Goal: Information Seeking & Learning: Compare options

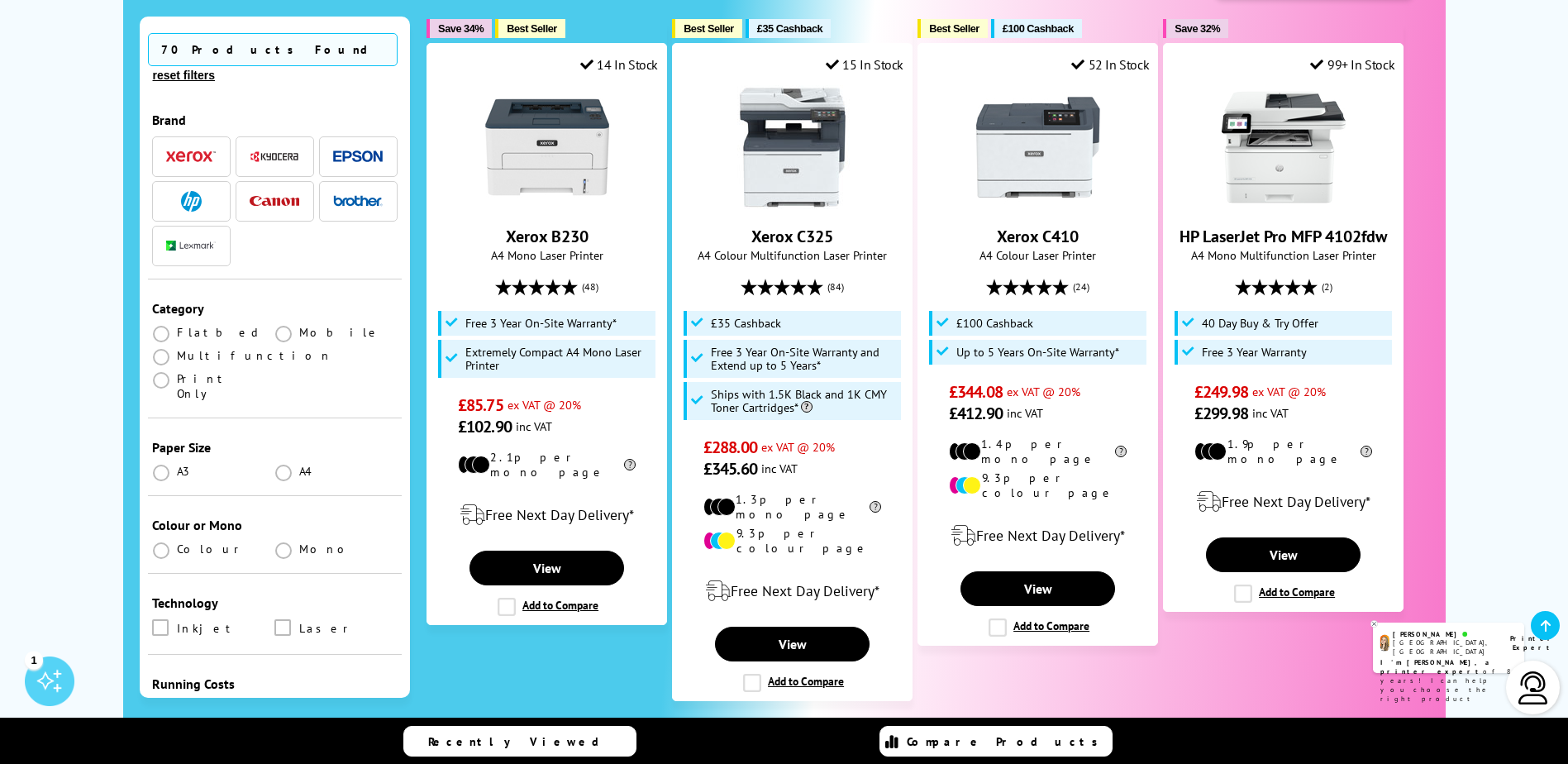
scroll to position [386, 0]
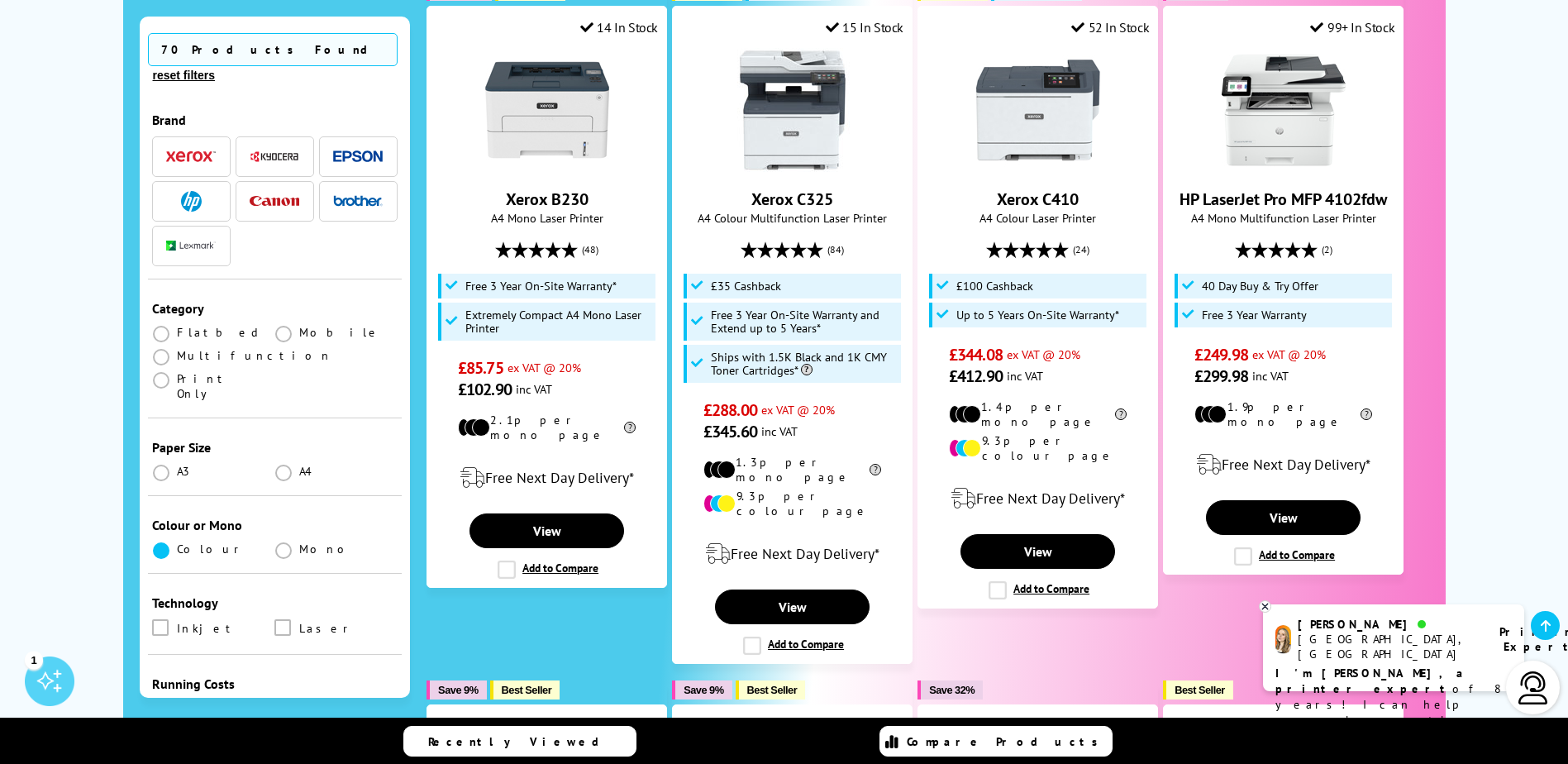
click at [158, 542] on span at bounding box center [161, 550] width 17 height 17
click at [177, 544] on input "radio" at bounding box center [177, 544] width 0 height 0
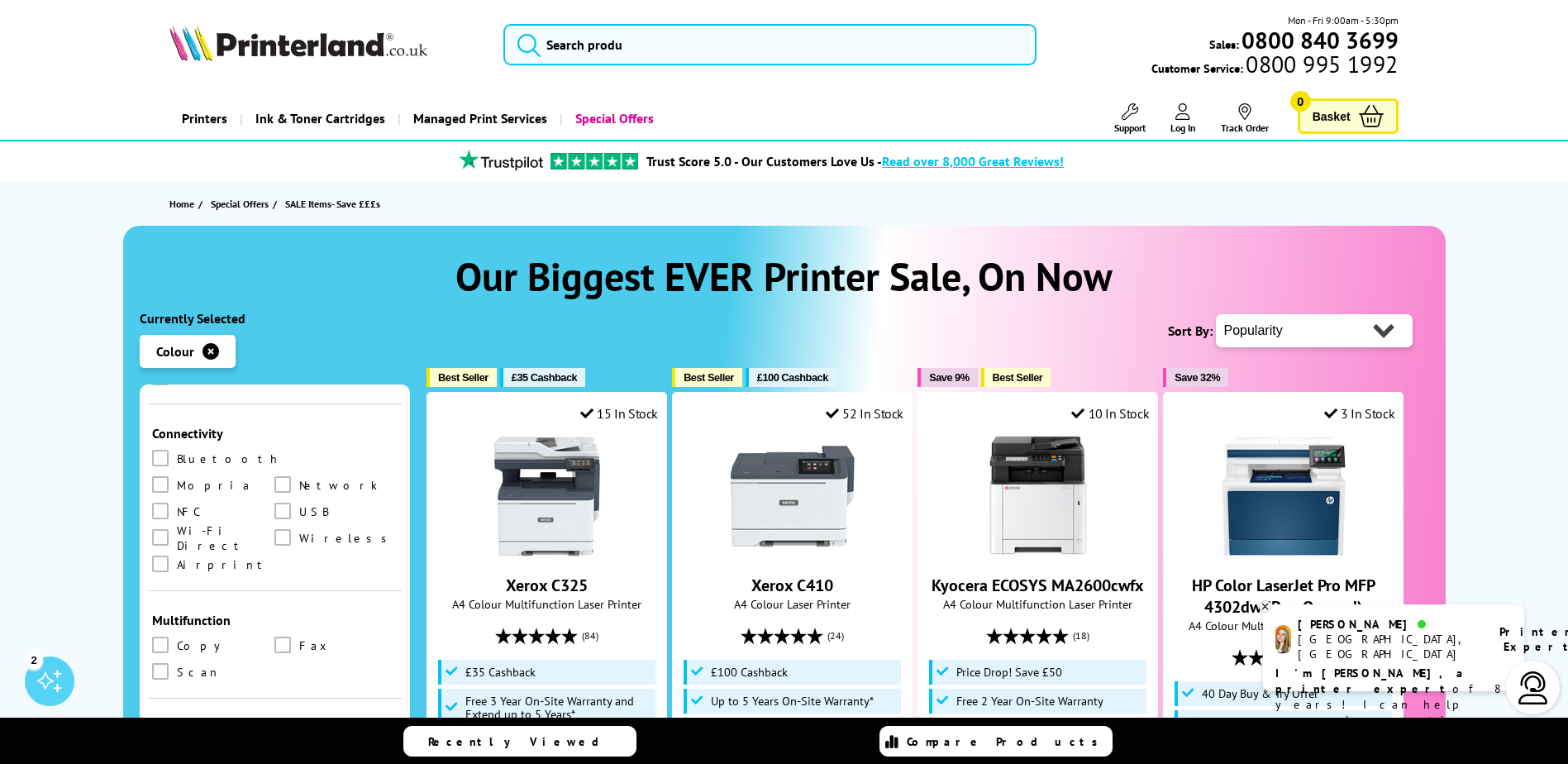
scroll to position [771, 0]
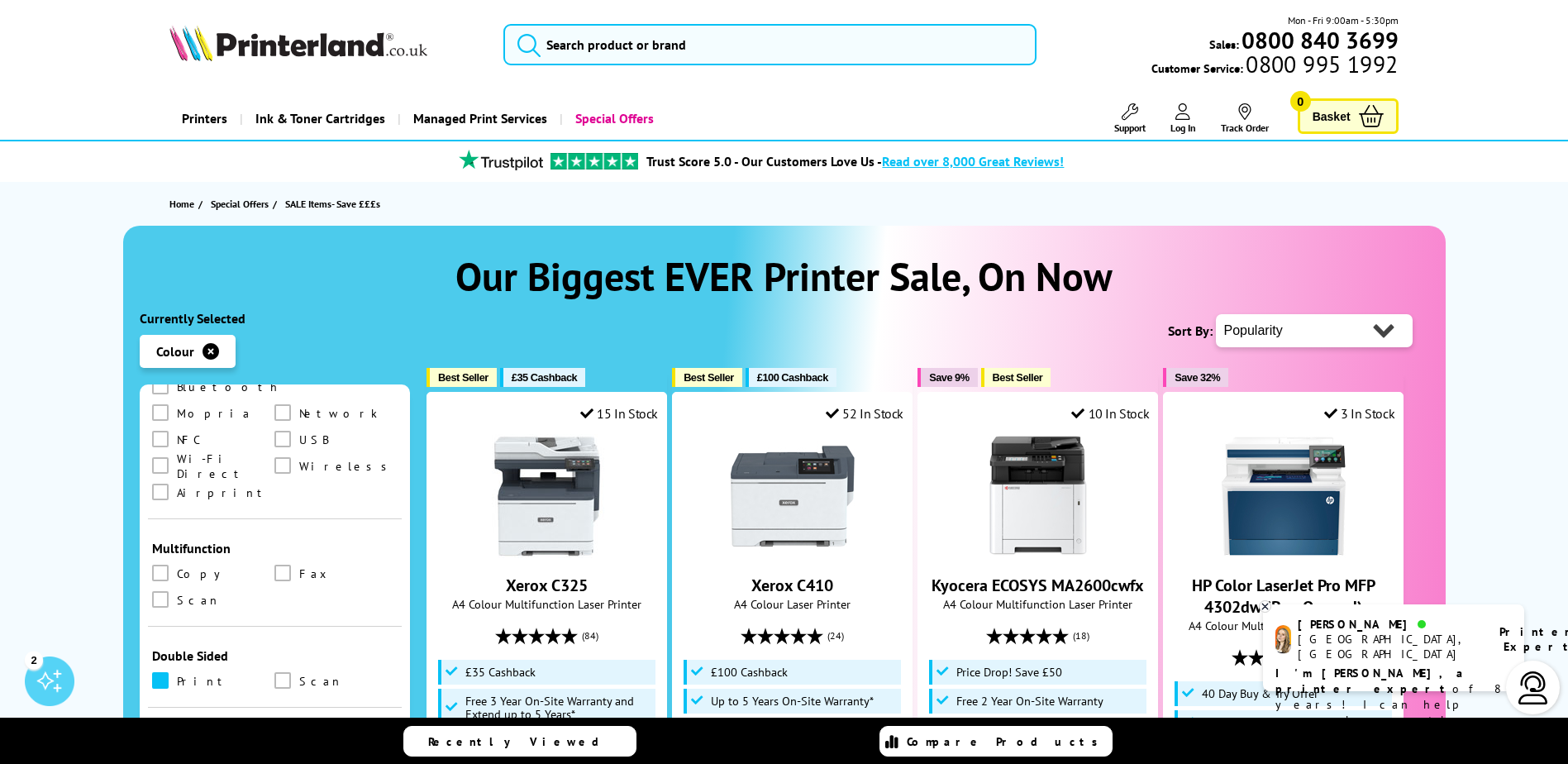
click at [157, 672] on span at bounding box center [160, 680] width 17 height 17
click at [176, 675] on input "checkbox" at bounding box center [176, 675] width 0 height 0
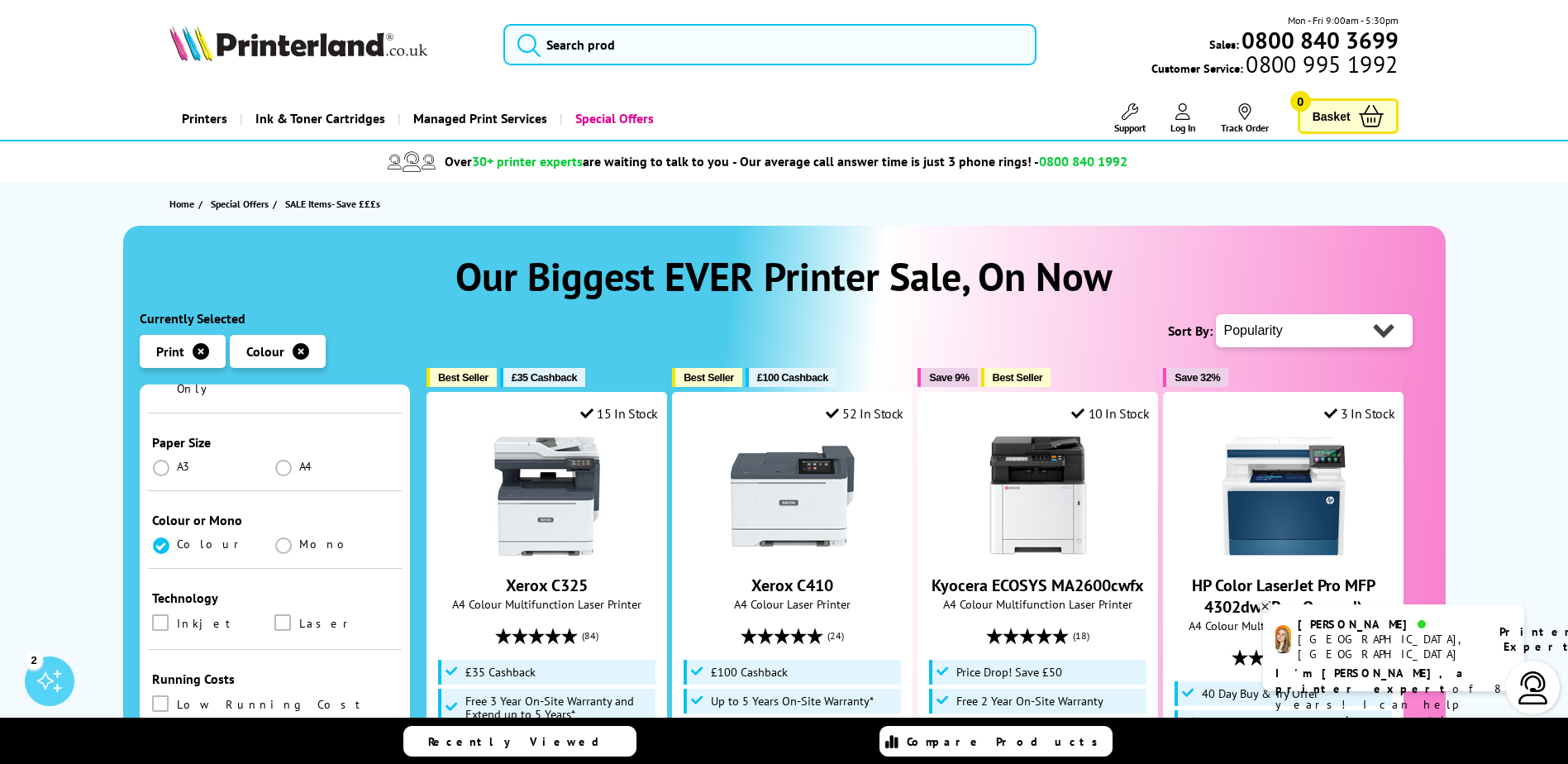
scroll to position [386, 0]
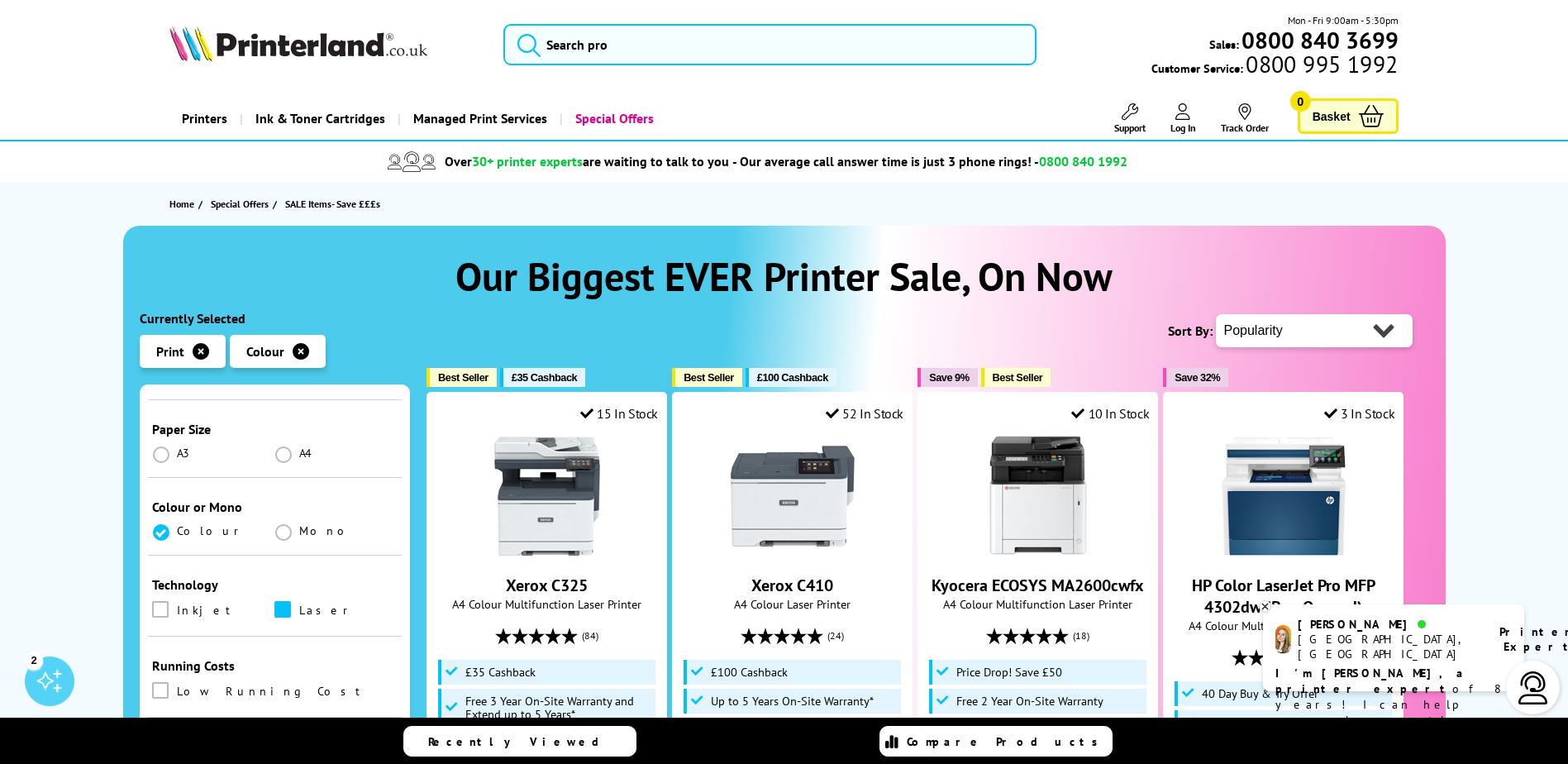
click at [285, 601] on span at bounding box center [283, 609] width 17 height 17
click at [298, 604] on input "checkbox" at bounding box center [298, 604] width 0 height 0
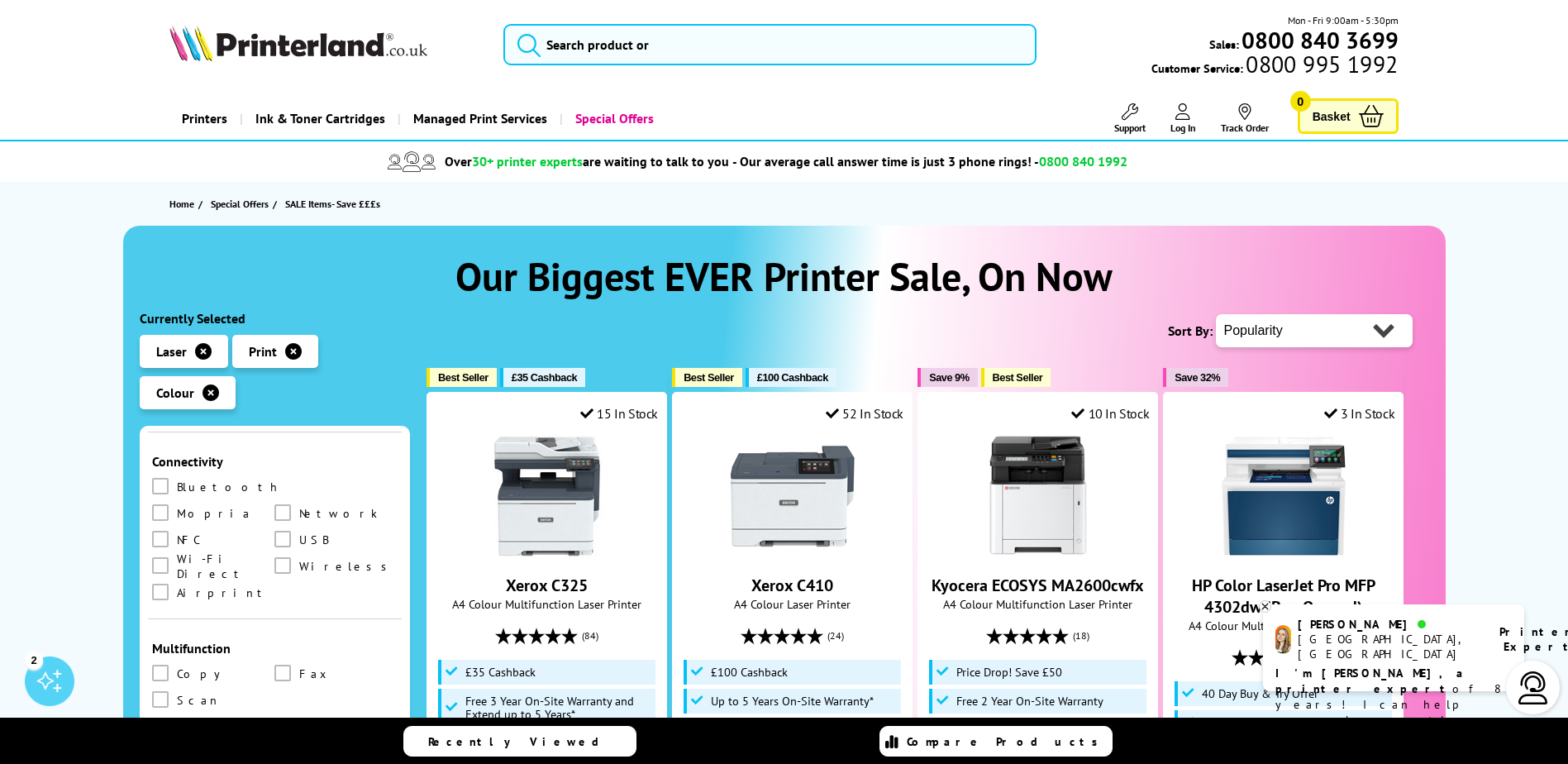
scroll to position [771, 0]
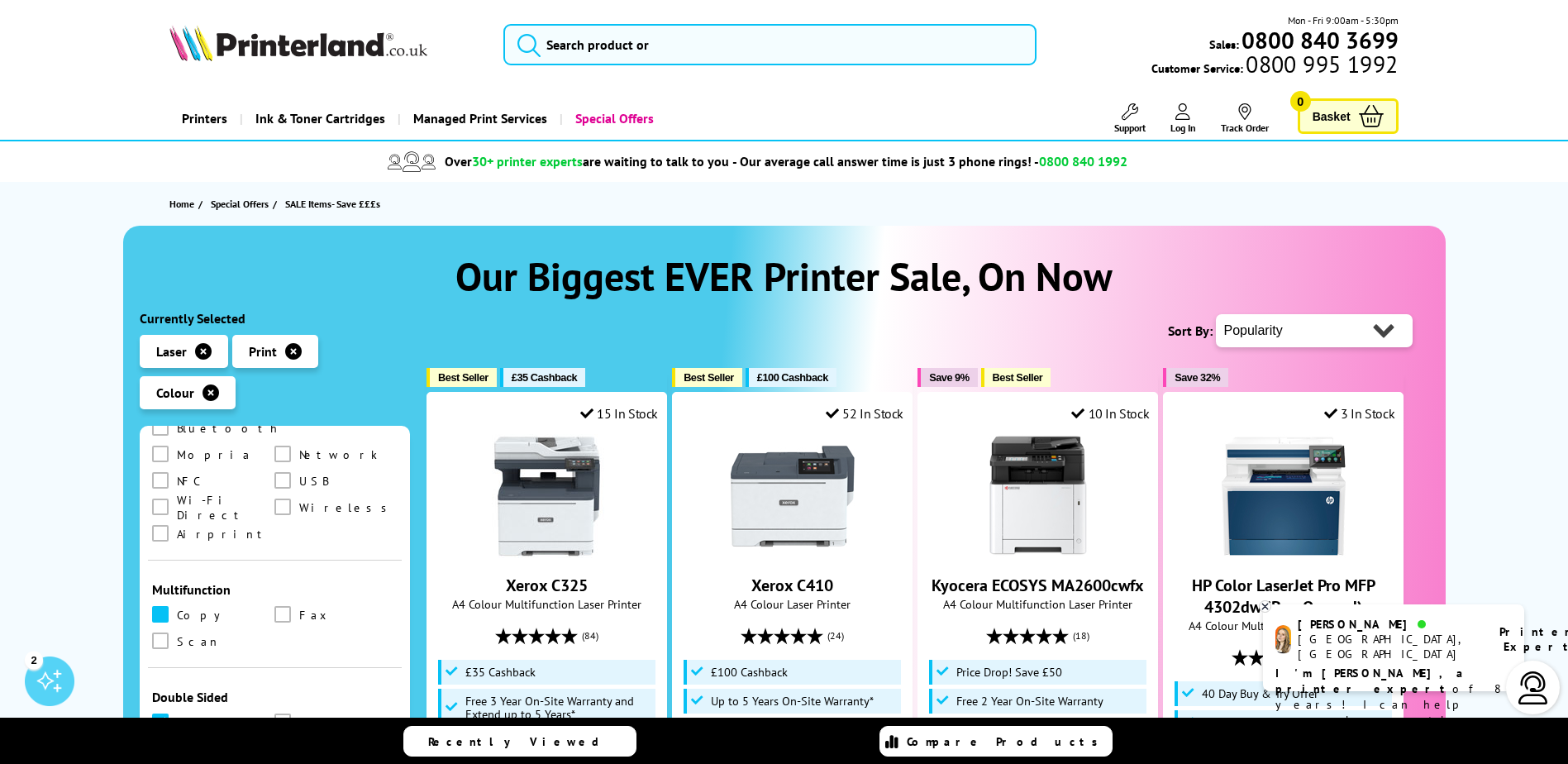
click at [159, 605] on span at bounding box center [160, 614] width 17 height 17
click at [176, 608] on input "checkbox" at bounding box center [176, 608] width 0 height 0
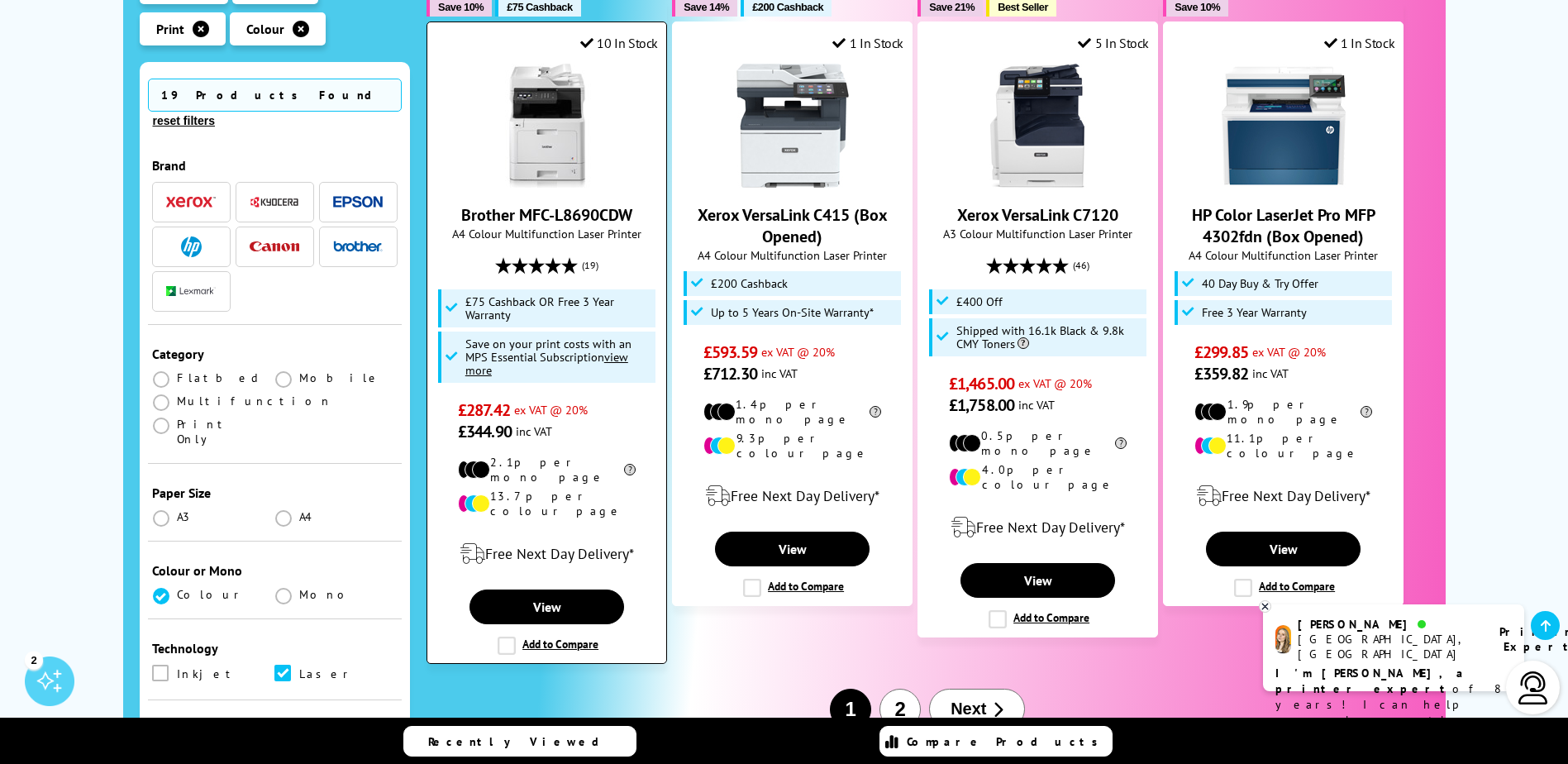
scroll to position [1929, 0]
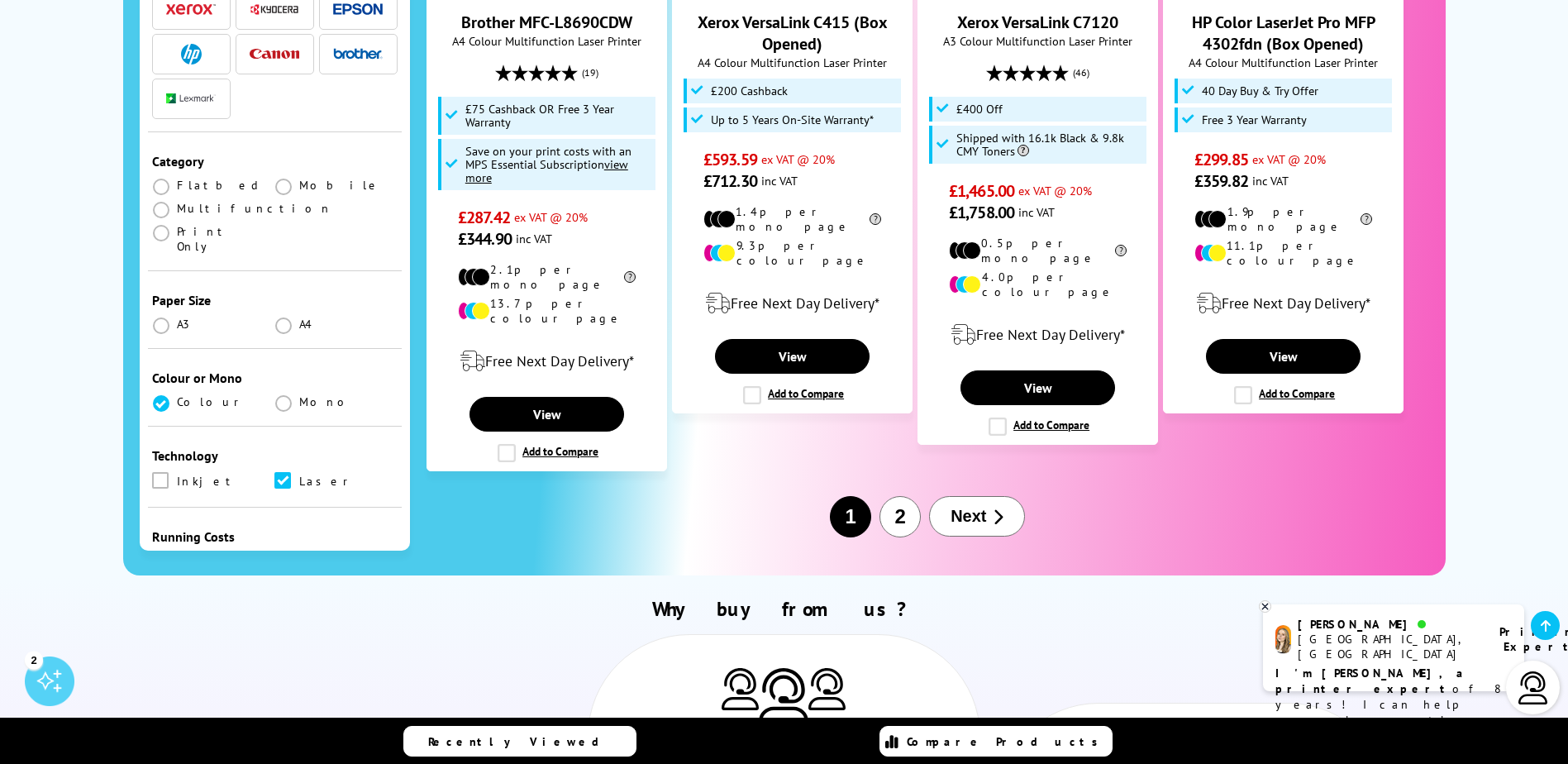
click at [986, 507] on span "Next" at bounding box center [968, 516] width 36 height 19
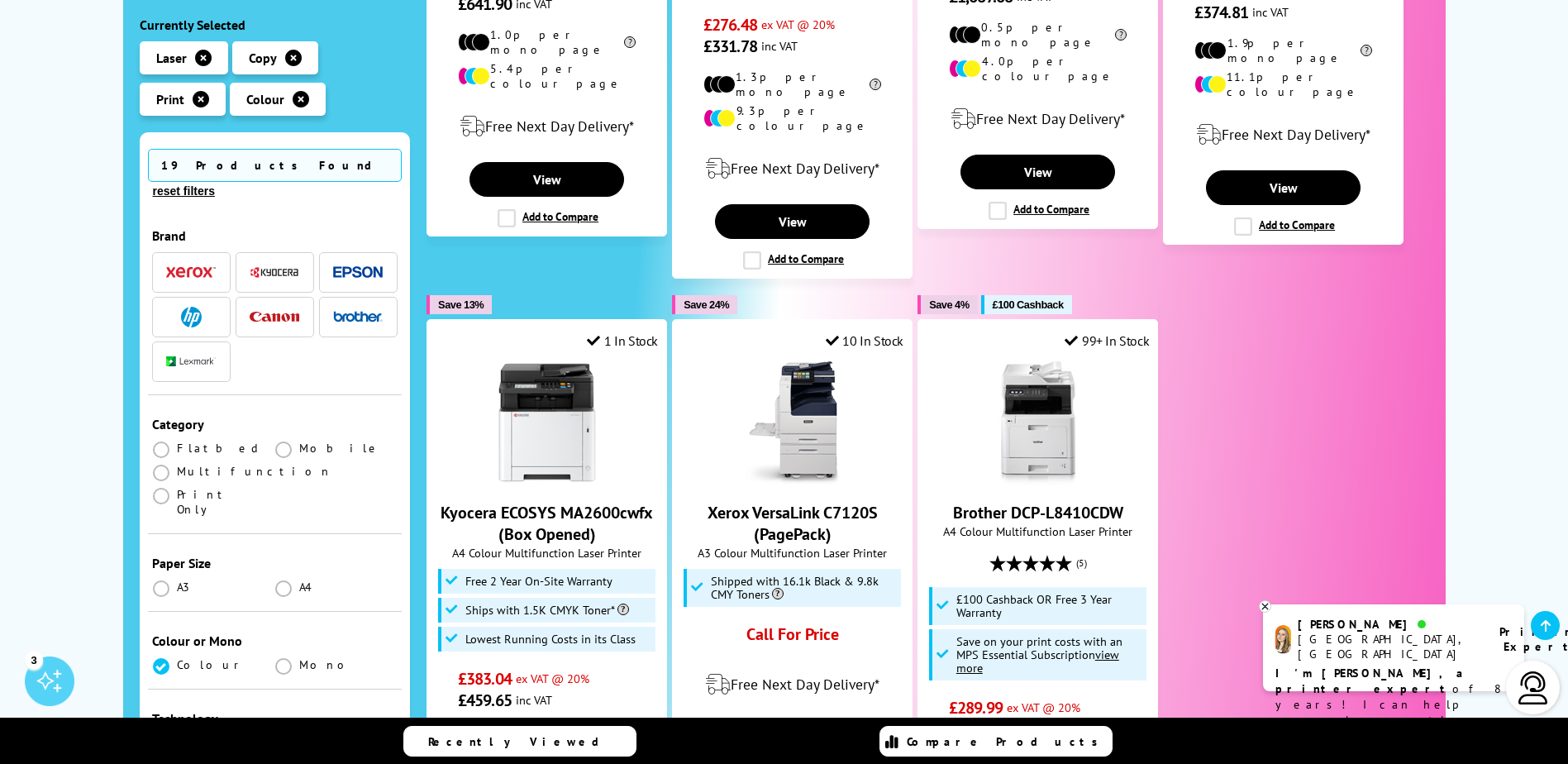
scroll to position [965, 0]
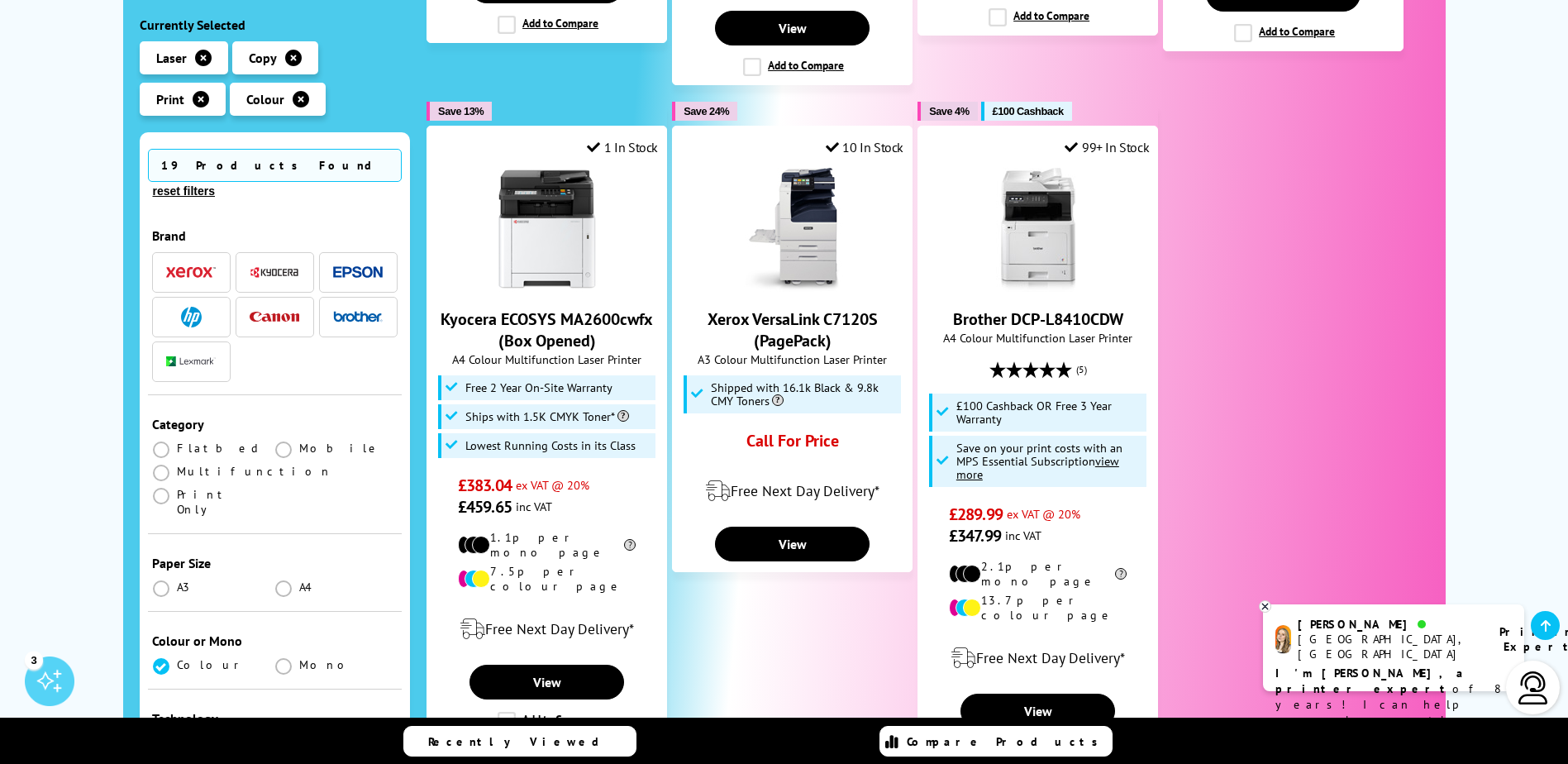
click at [263, 262] on span "button" at bounding box center [275, 272] width 50 height 20
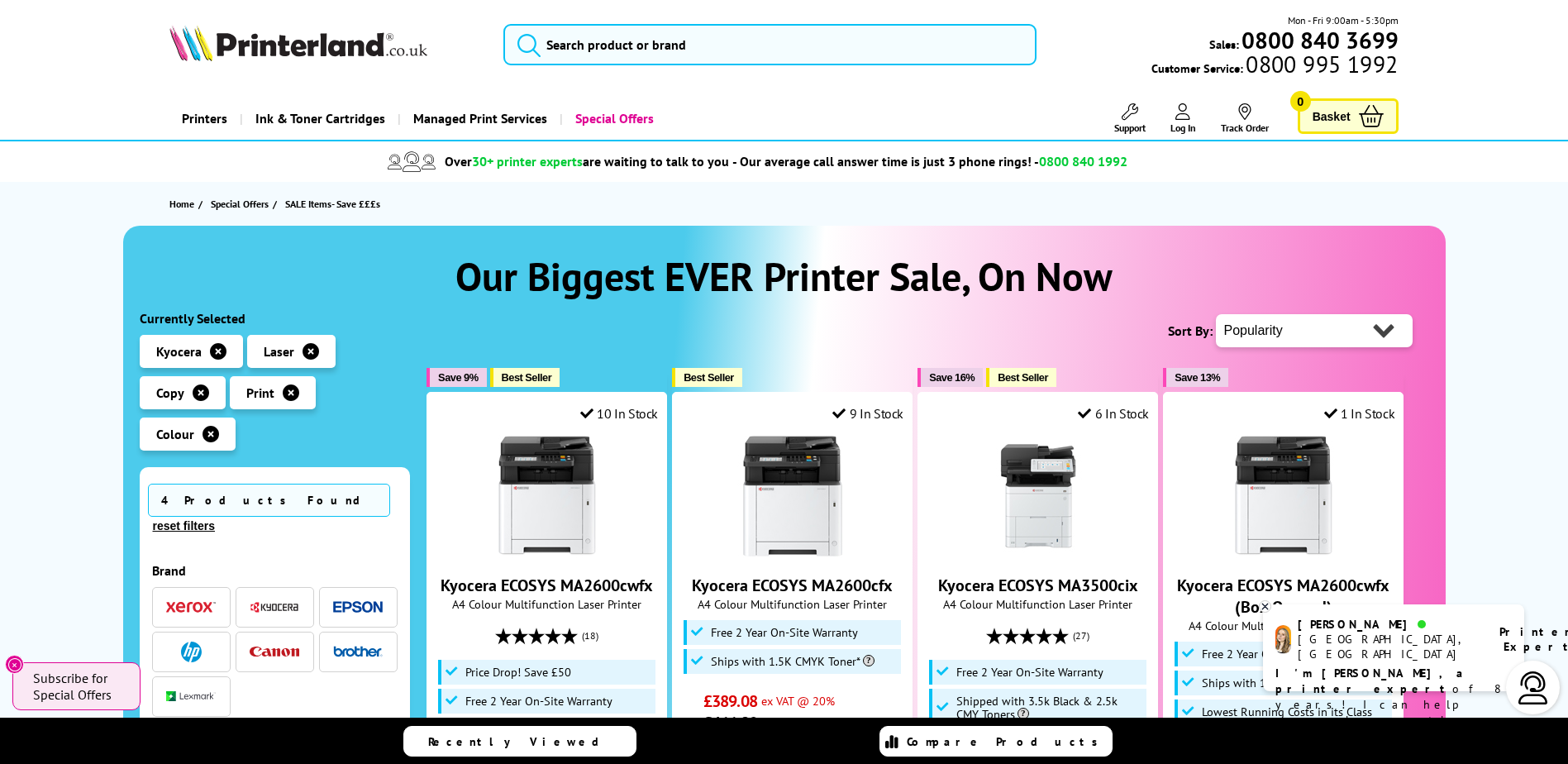
click at [354, 510] on div "4 Products Found reset filters" at bounding box center [275, 509] width 254 height 66
click at [220, 518] on button "reset filters" at bounding box center [184, 525] width 72 height 15
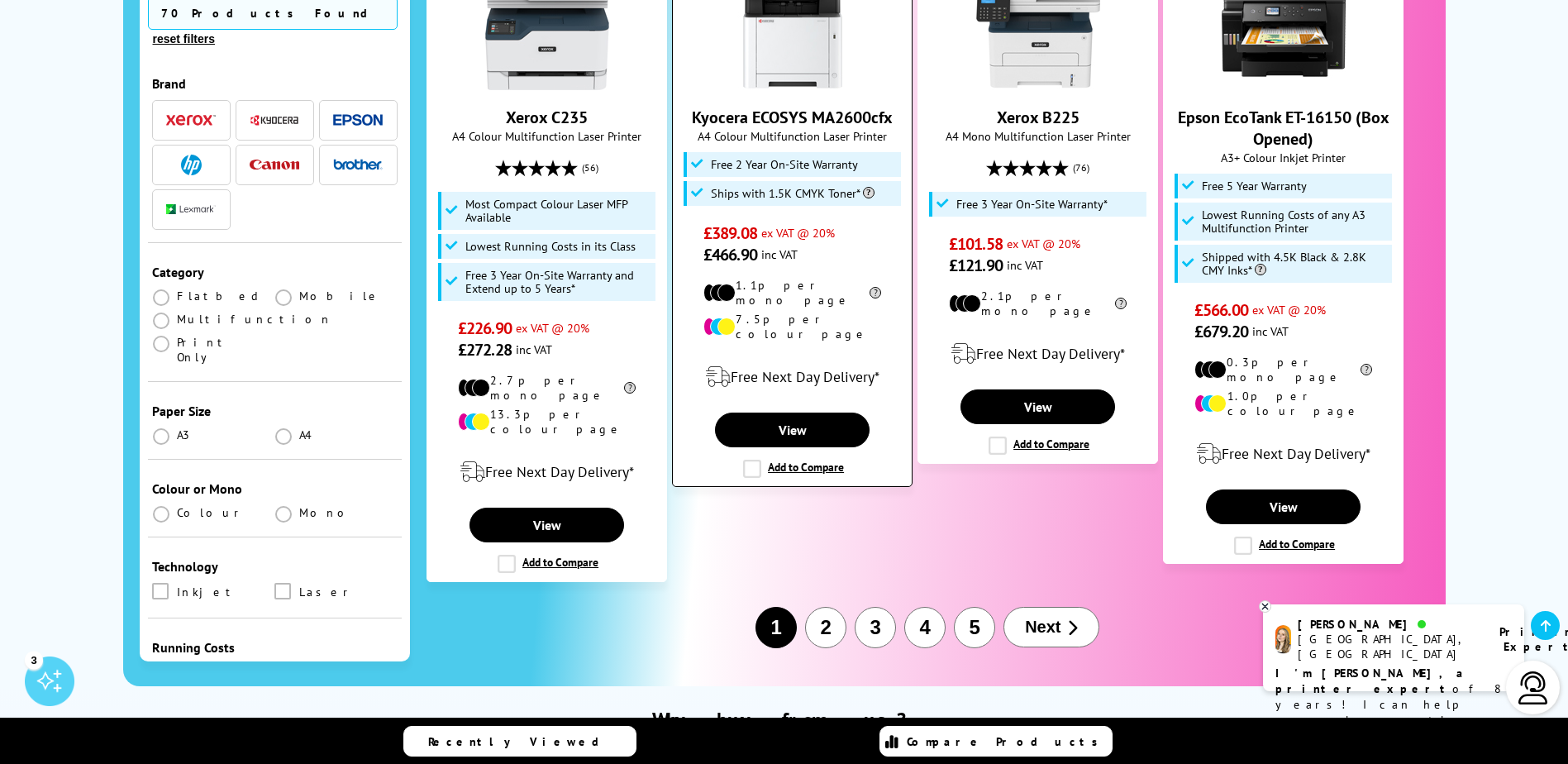
scroll to position [1929, 0]
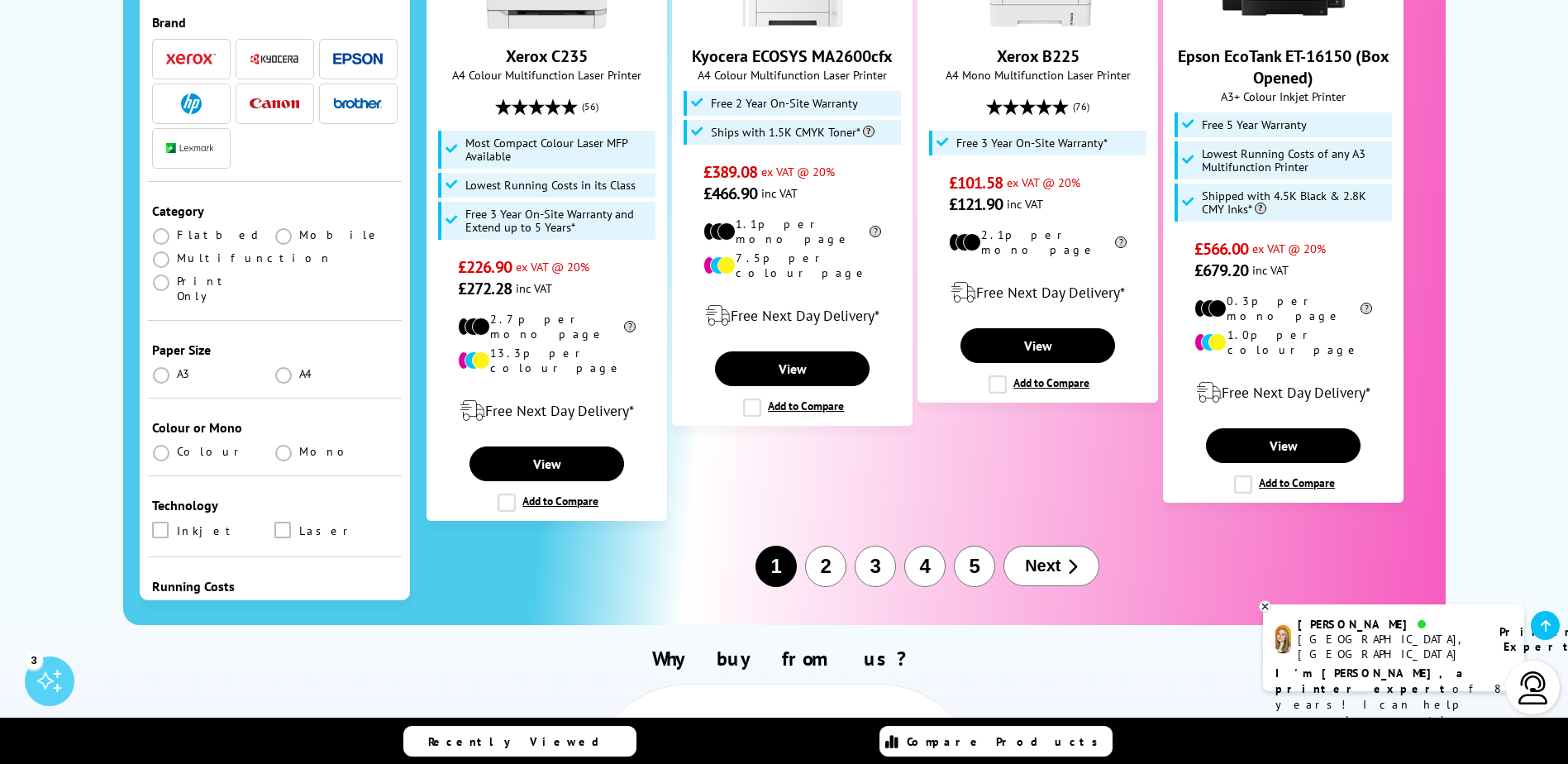
click at [827, 546] on button "2" at bounding box center [825, 566] width 41 height 41
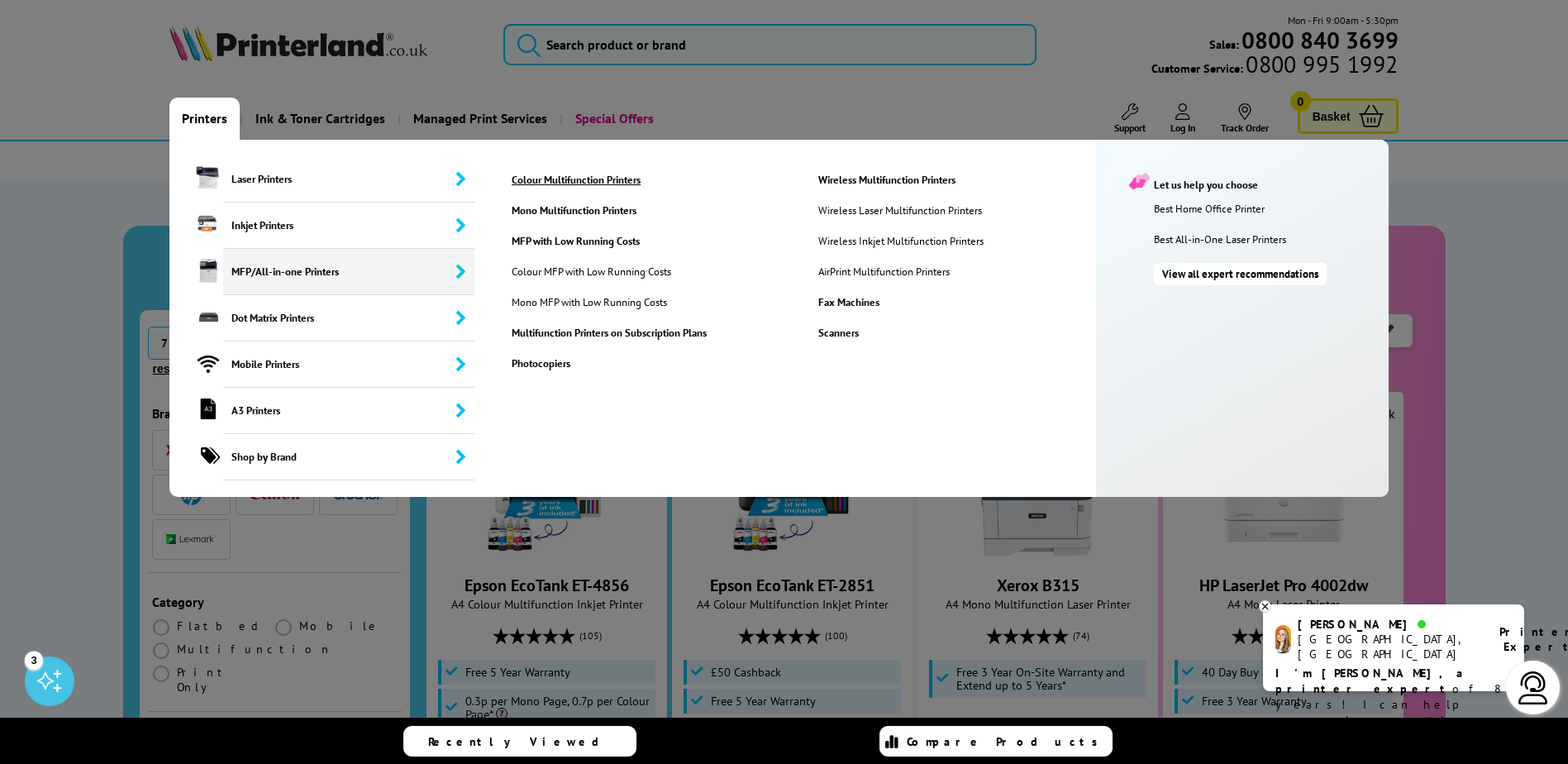
click at [557, 181] on link "Colour Multifunction Printers" at bounding box center [651, 179] width 305 height 14
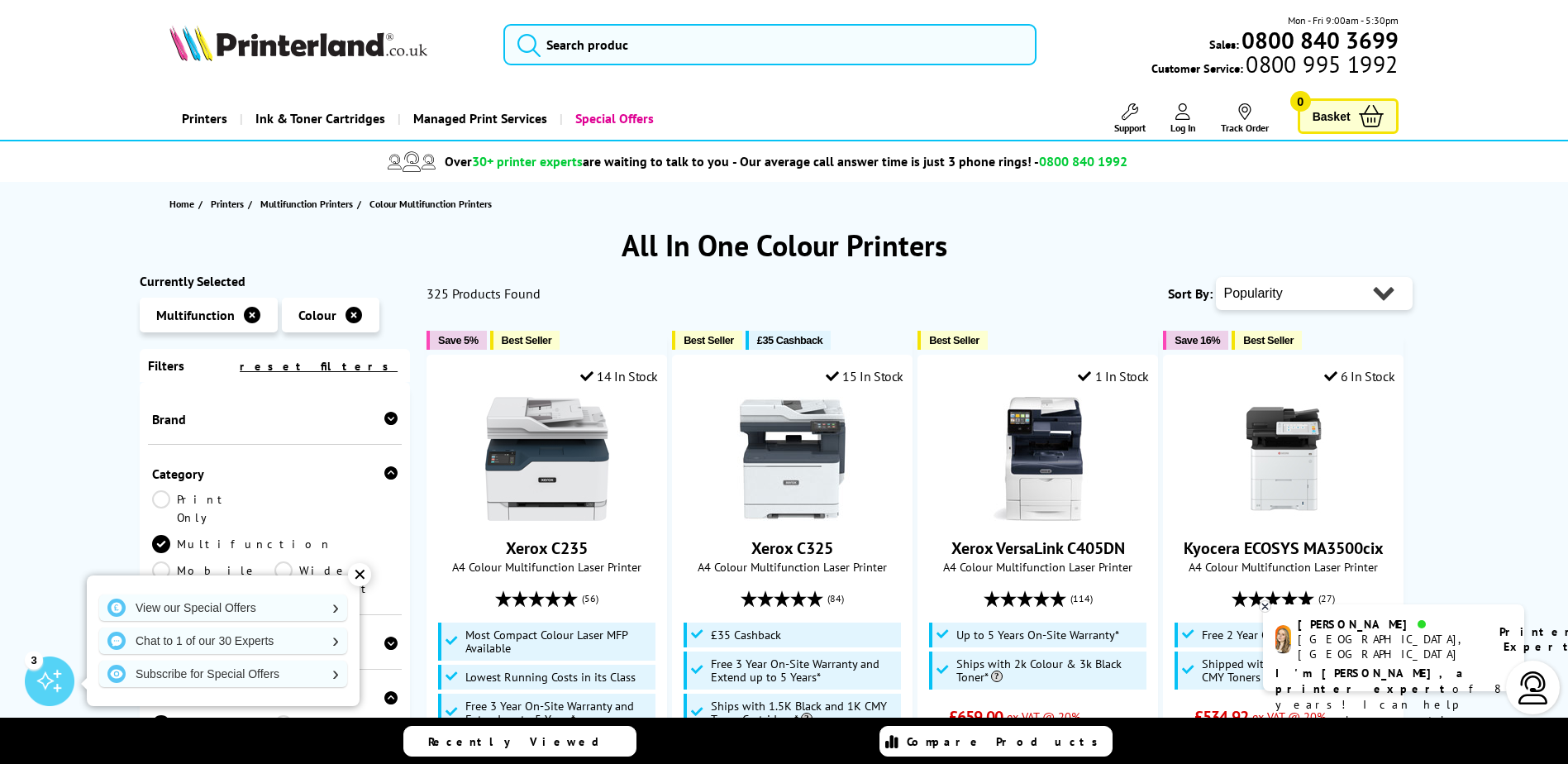
click at [1324, 286] on select "Popularity Rating Price - Low to High Price - High to Low Running Costs - Low t…" at bounding box center [1313, 293] width 196 height 33
select select "Price Ascending"
click at [1215, 276] on select "Popularity Rating Price - Low to High Price - High to Low Running Costs - Low t…" at bounding box center [1313, 293] width 196 height 33
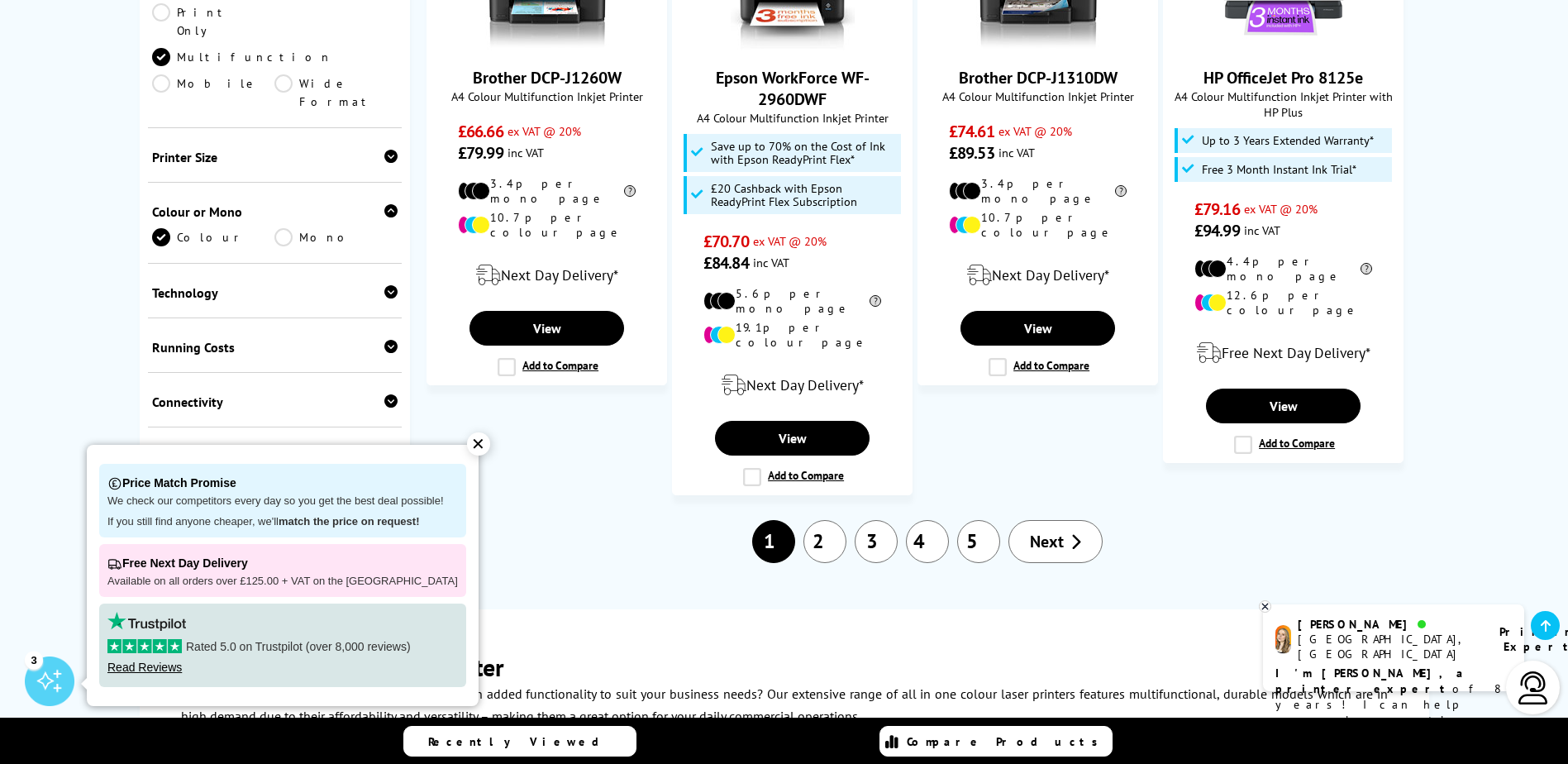
scroll to position [1736, 0]
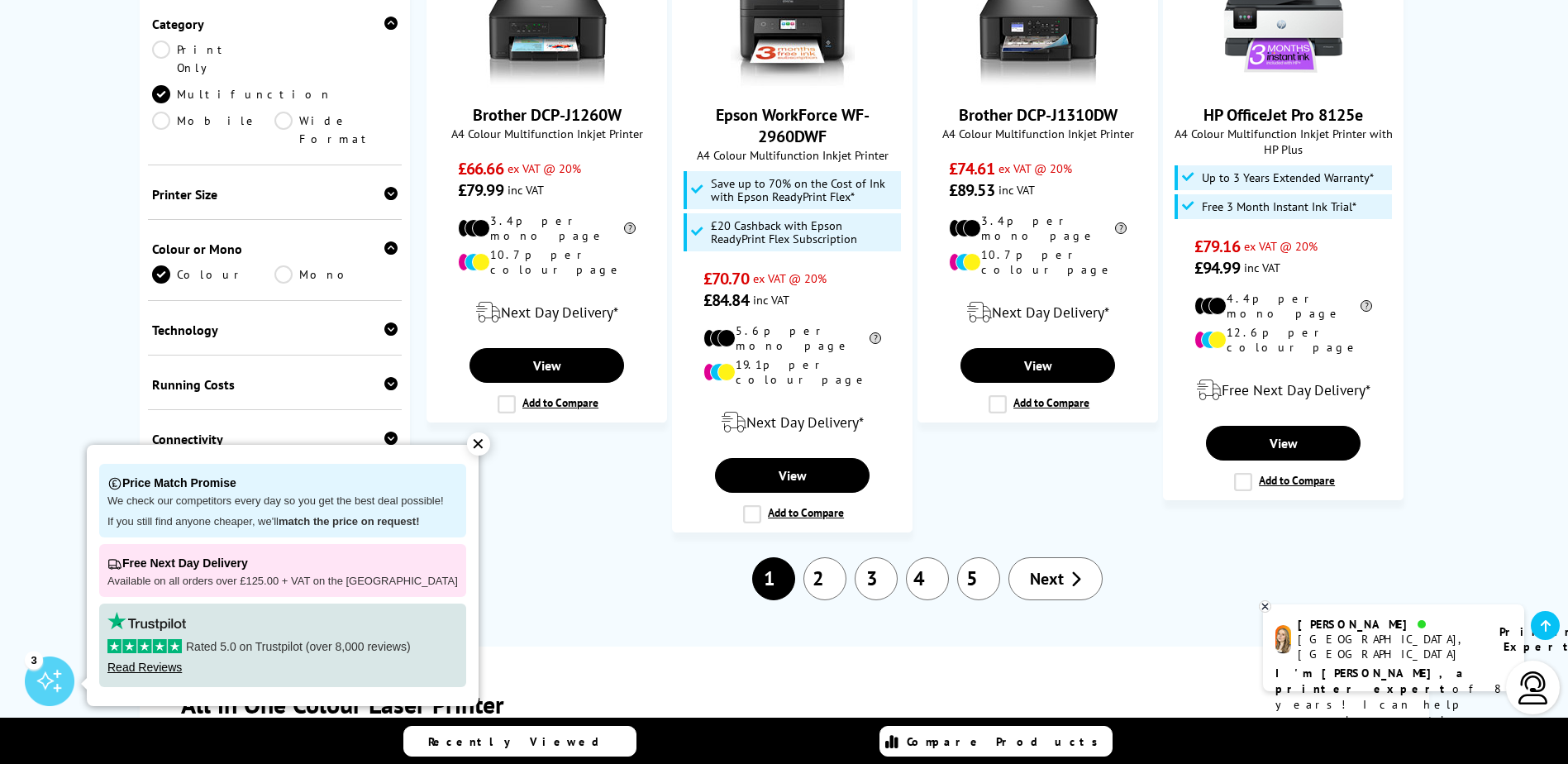
click at [883, 558] on link "3" at bounding box center [875, 579] width 43 height 43
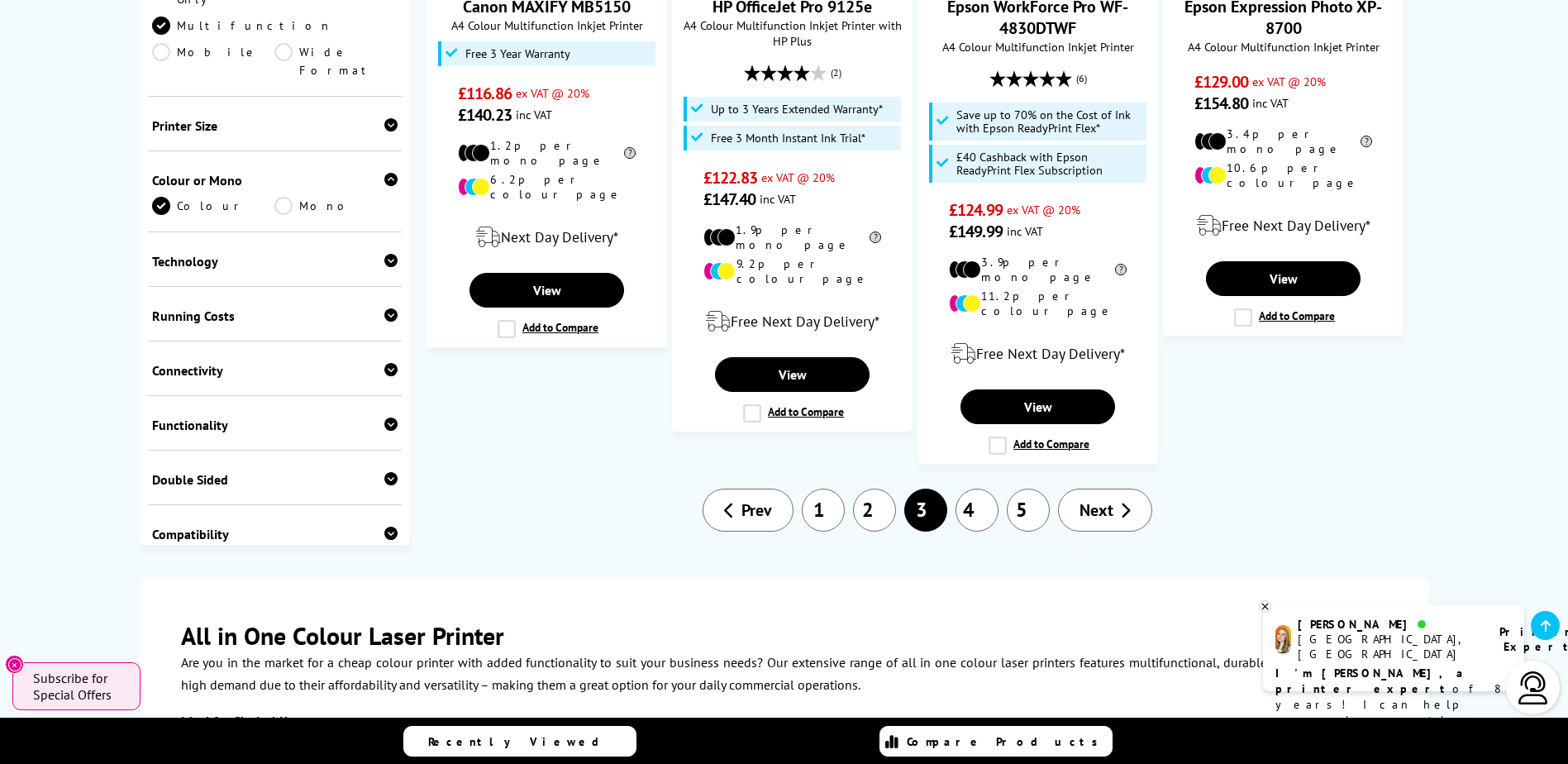
scroll to position [2122, 0]
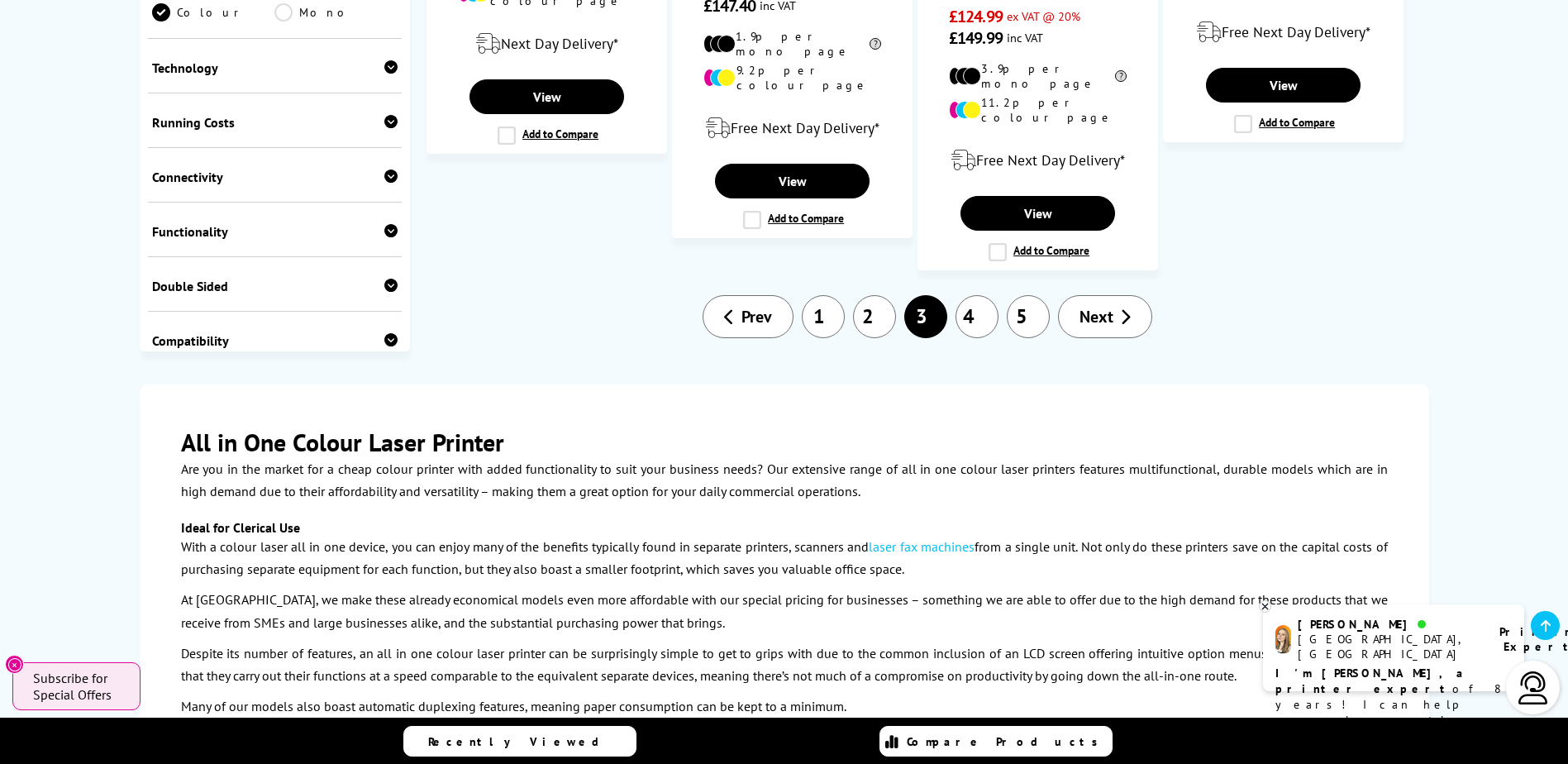
click at [972, 295] on link "4" at bounding box center [977, 316] width 43 height 43
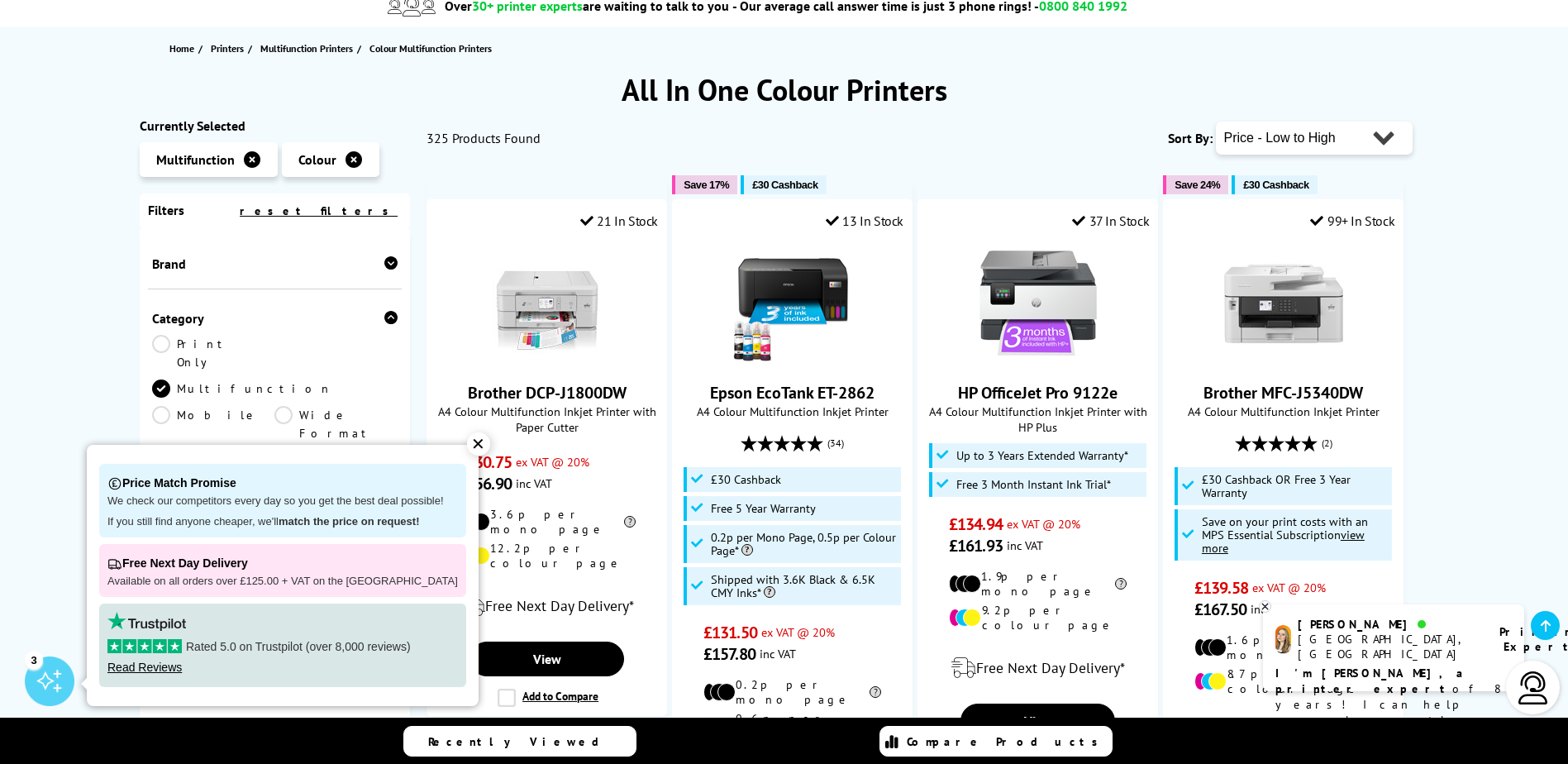
scroll to position [193, 0]
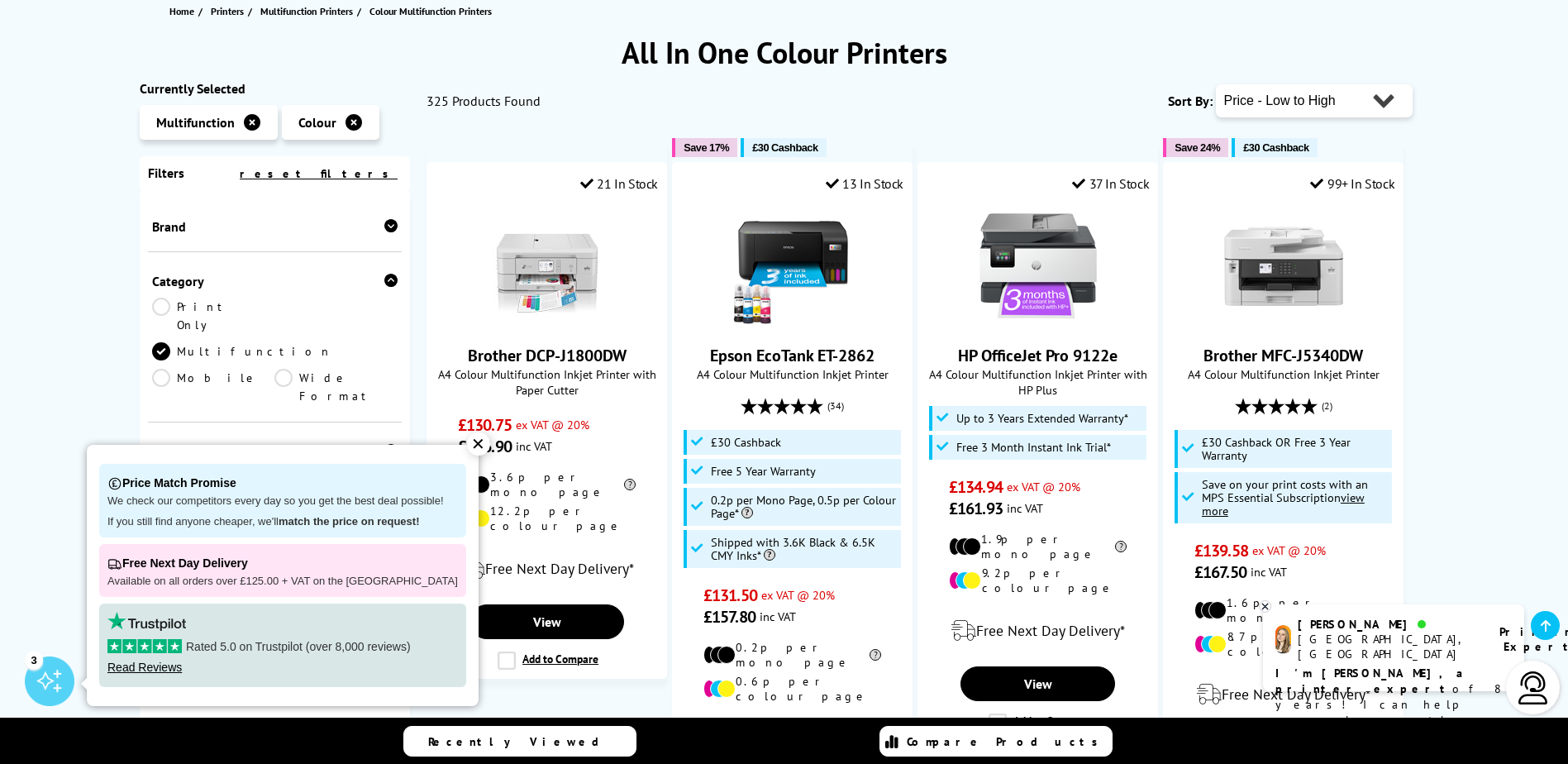
click at [468, 441] on div "✕" at bounding box center [478, 443] width 23 height 23
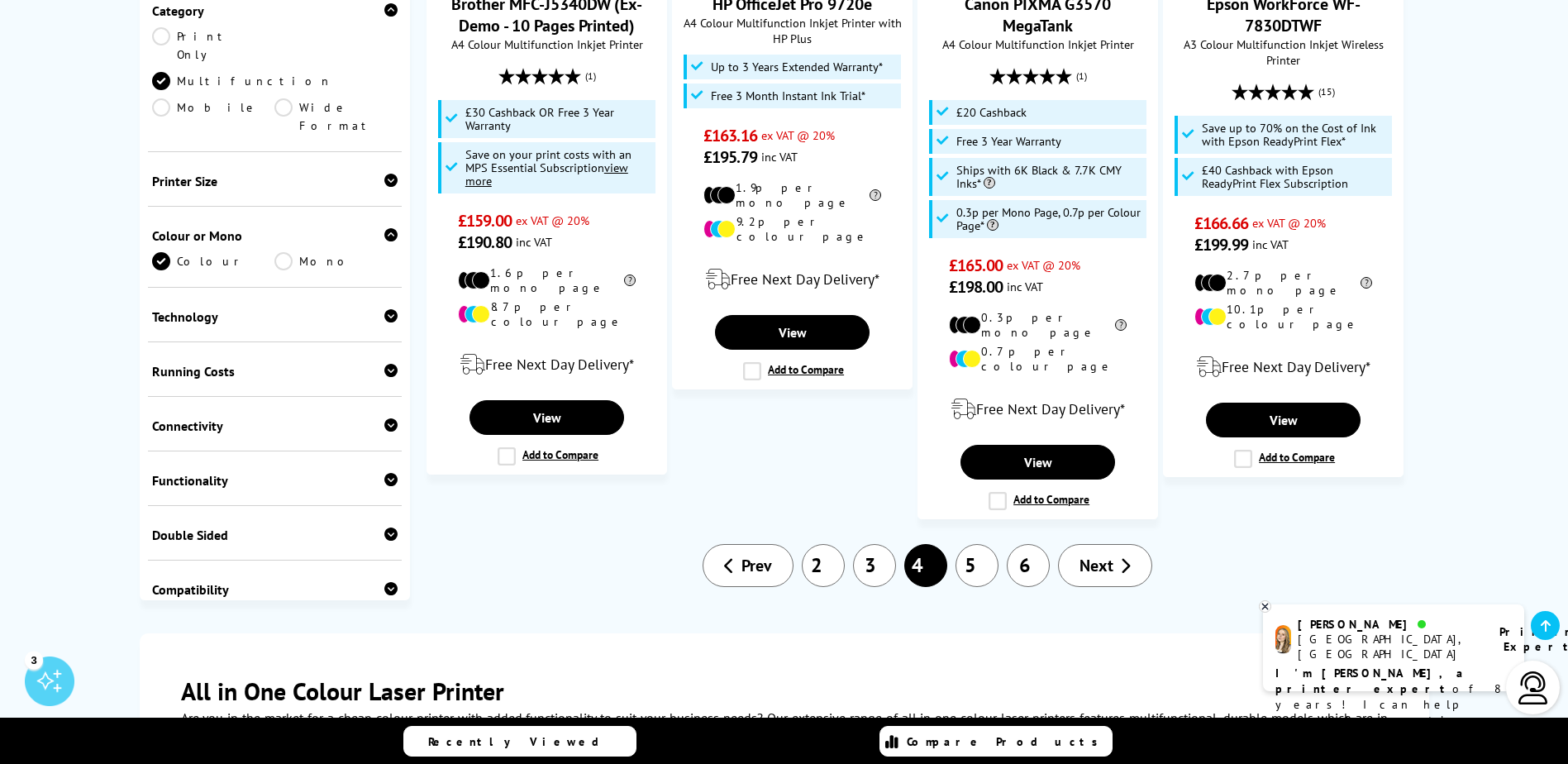
scroll to position [2122, 0]
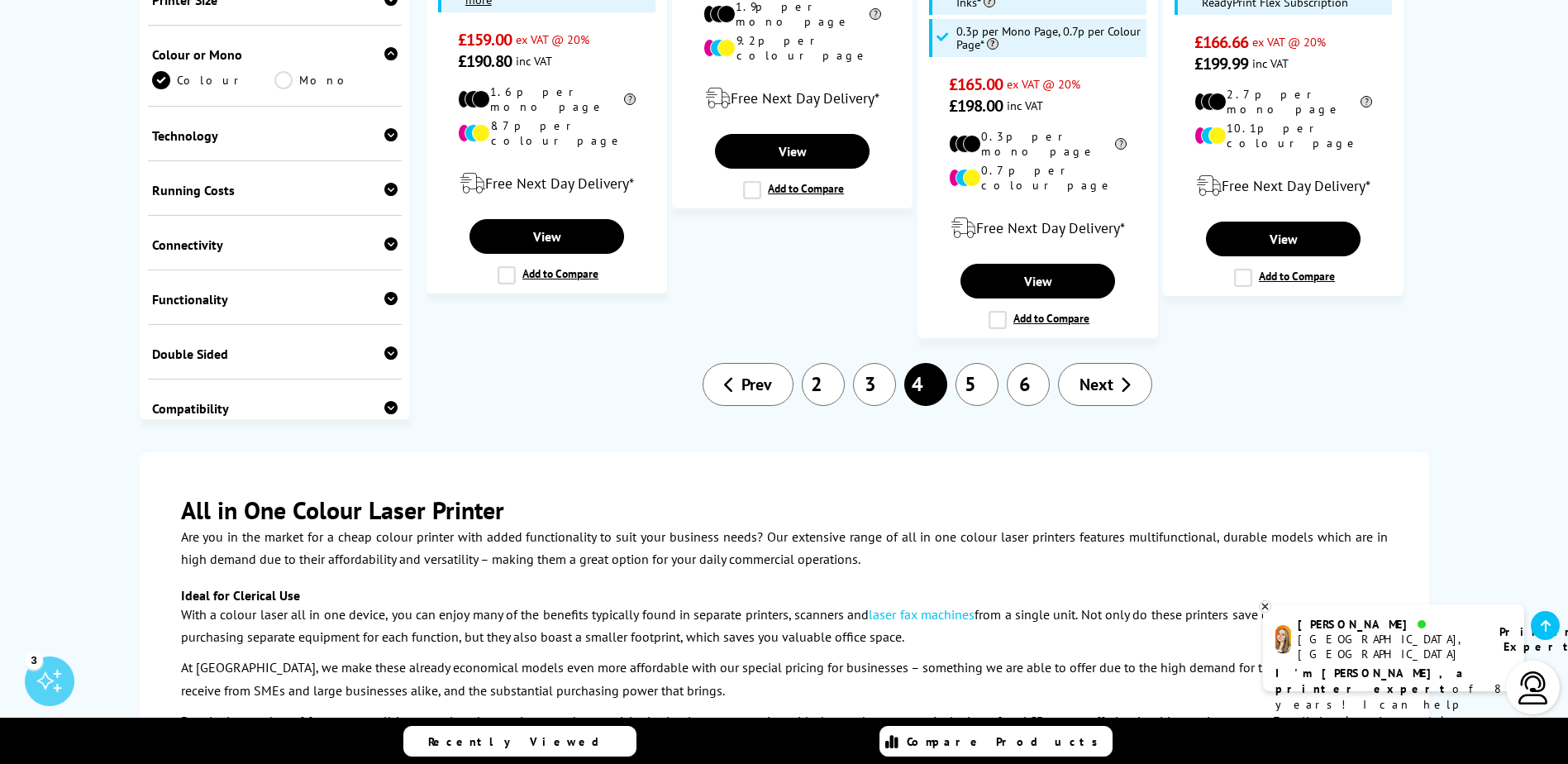
click at [1024, 363] on link "6" at bounding box center [1028, 384] width 43 height 43
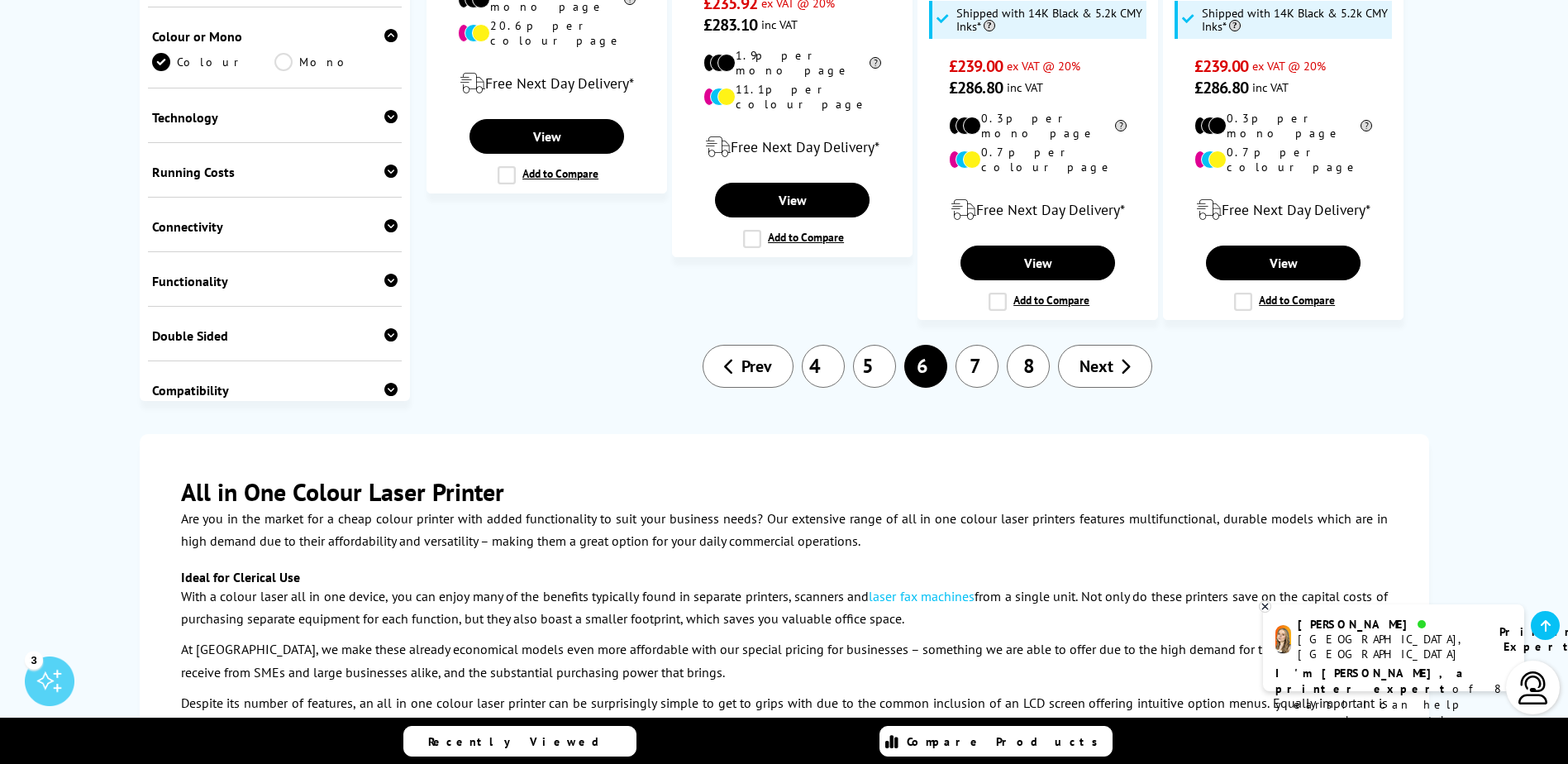
scroll to position [2122, 0]
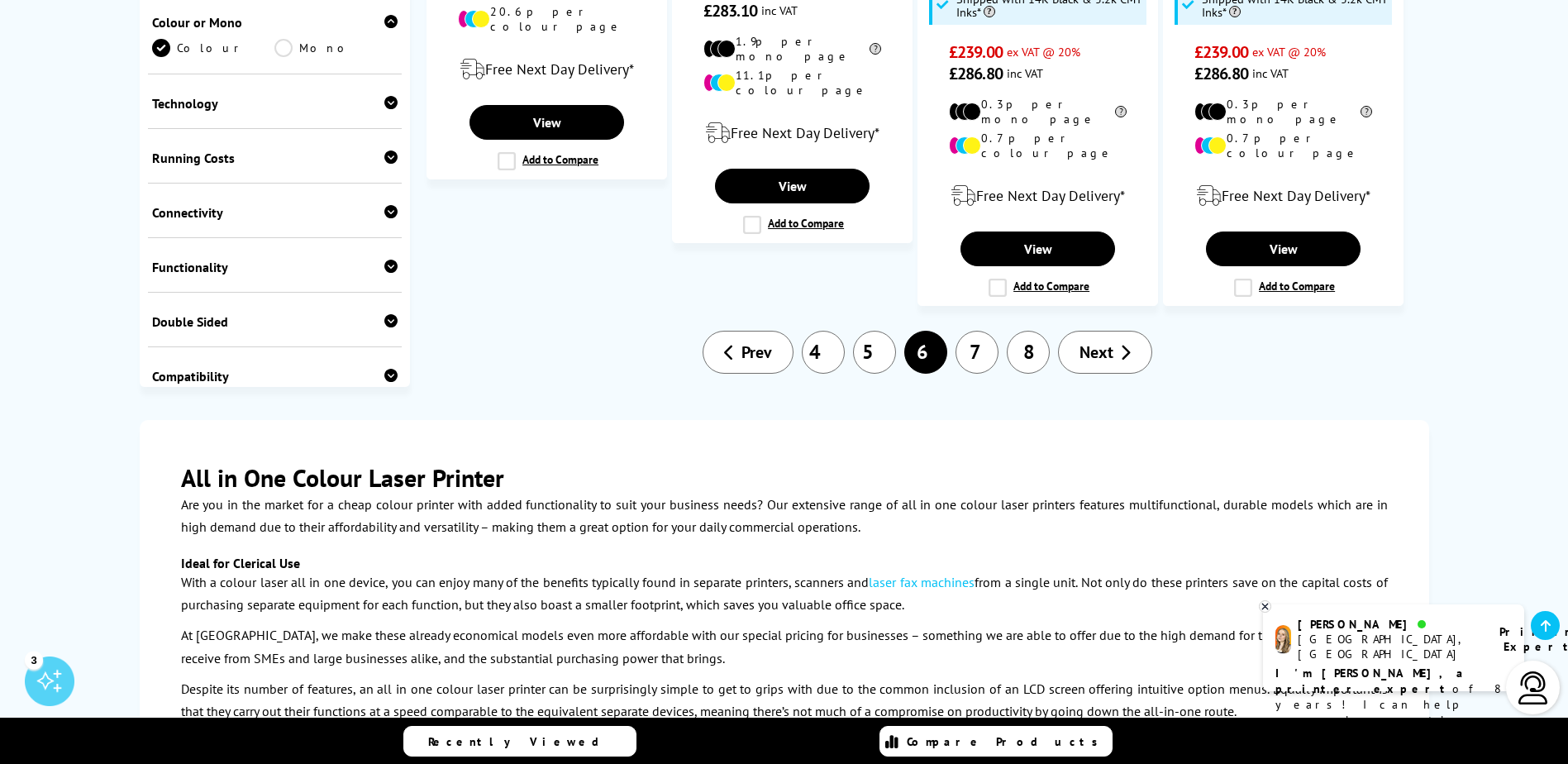
click at [1030, 331] on link "8" at bounding box center [1028, 352] width 43 height 43
